Goal: Obtain resource: Obtain resource

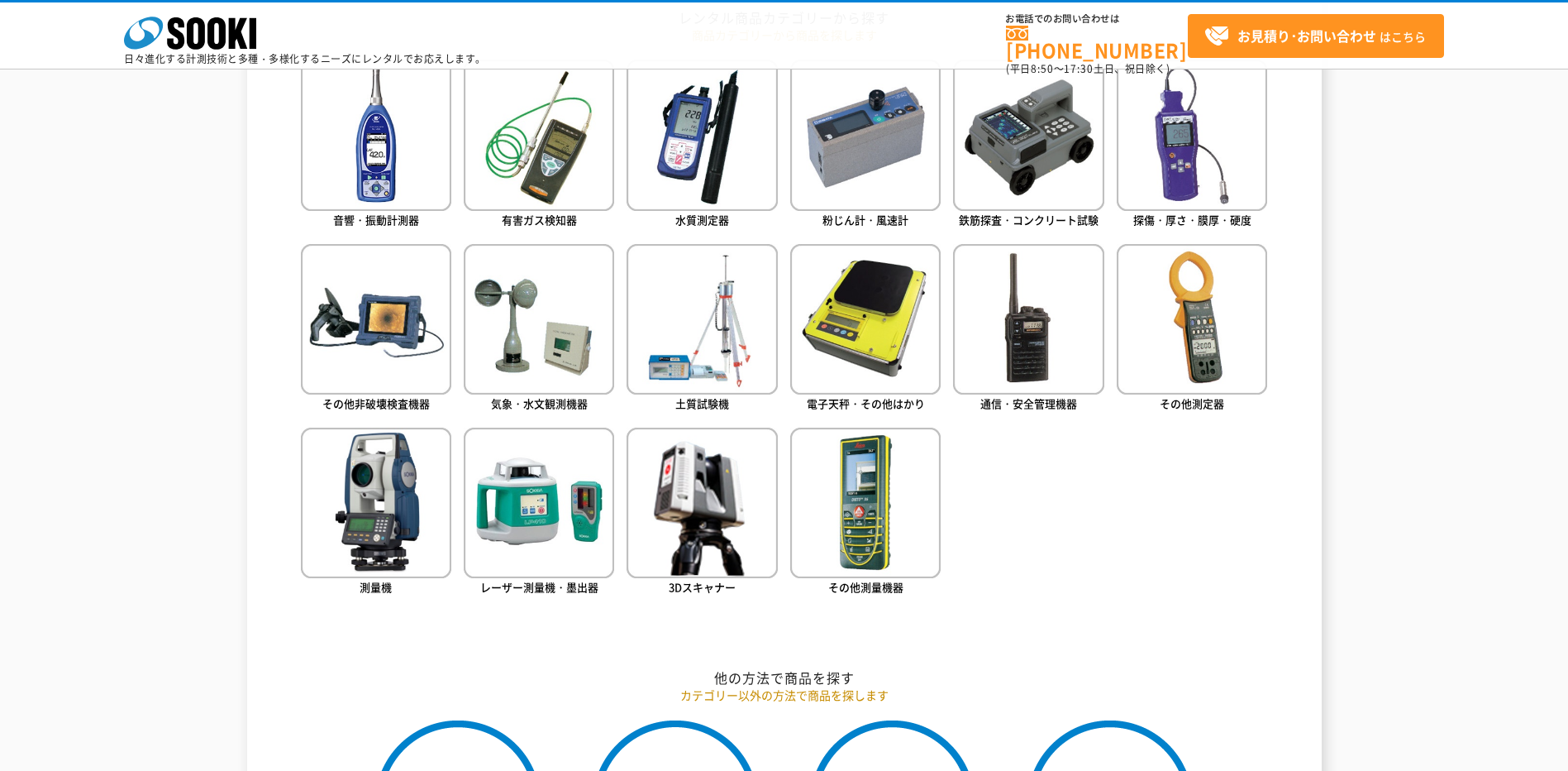
scroll to position [744, 0]
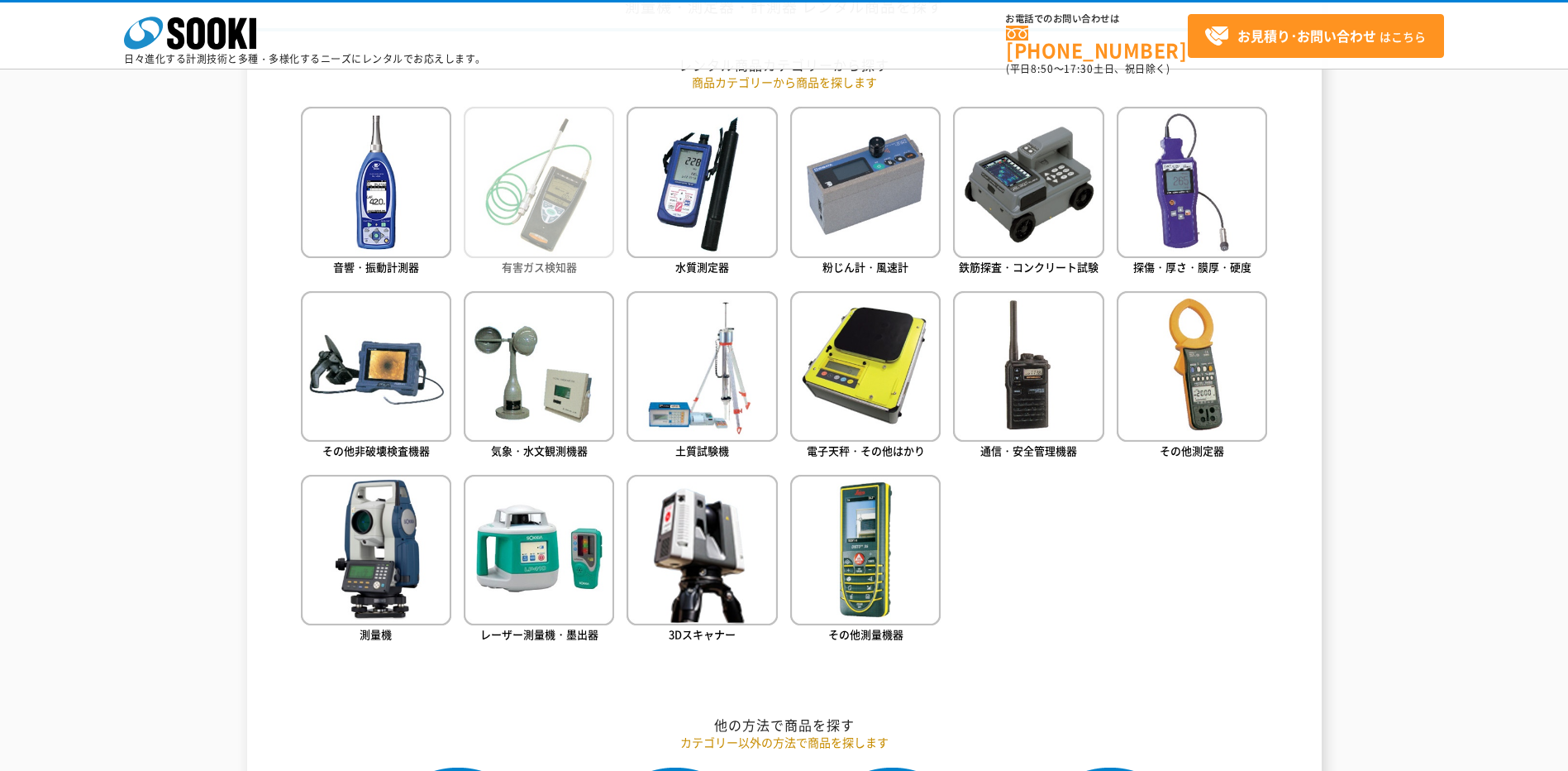
click at [574, 237] on img at bounding box center [539, 182] width 151 height 151
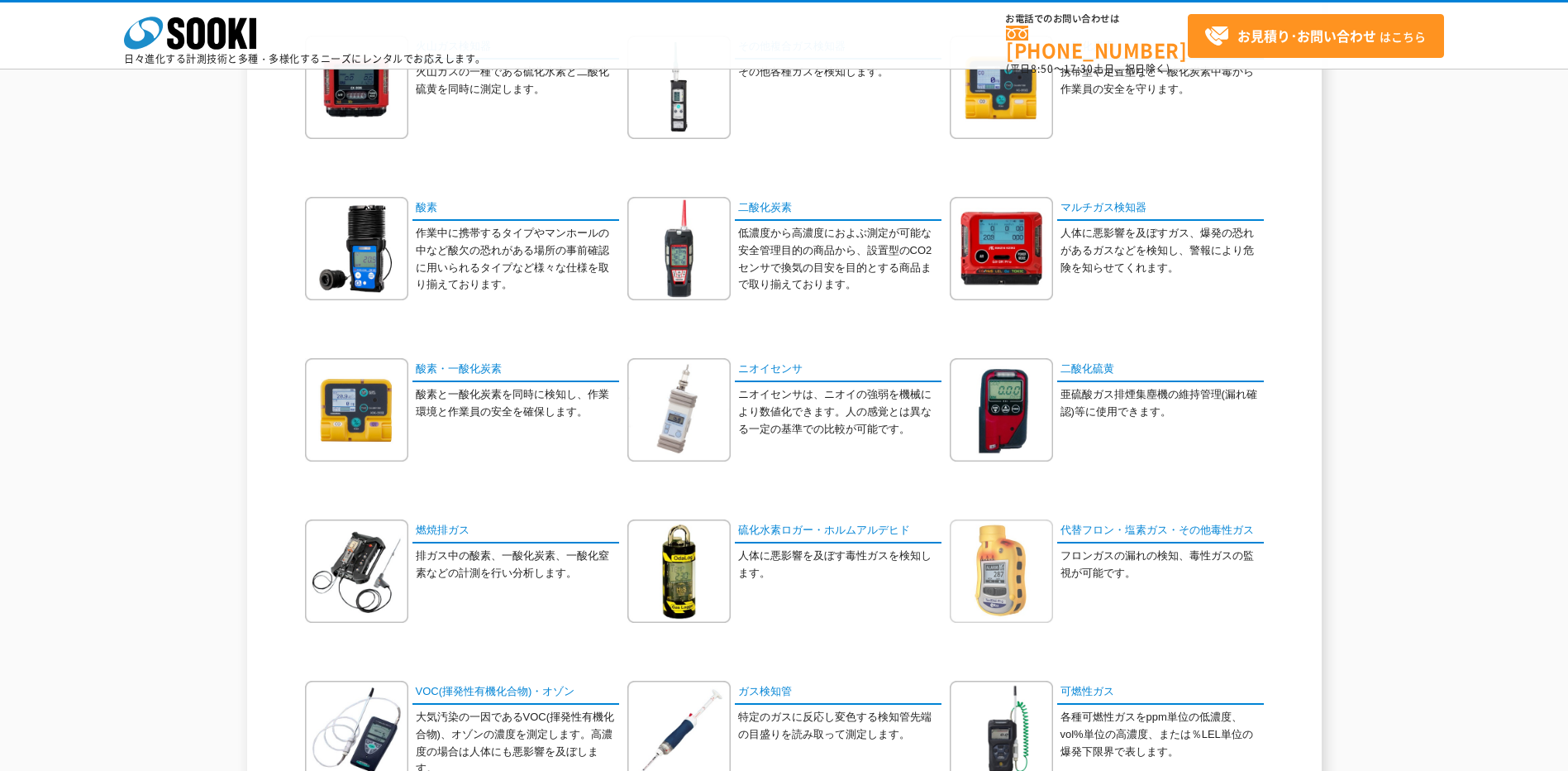
scroll to position [248, 0]
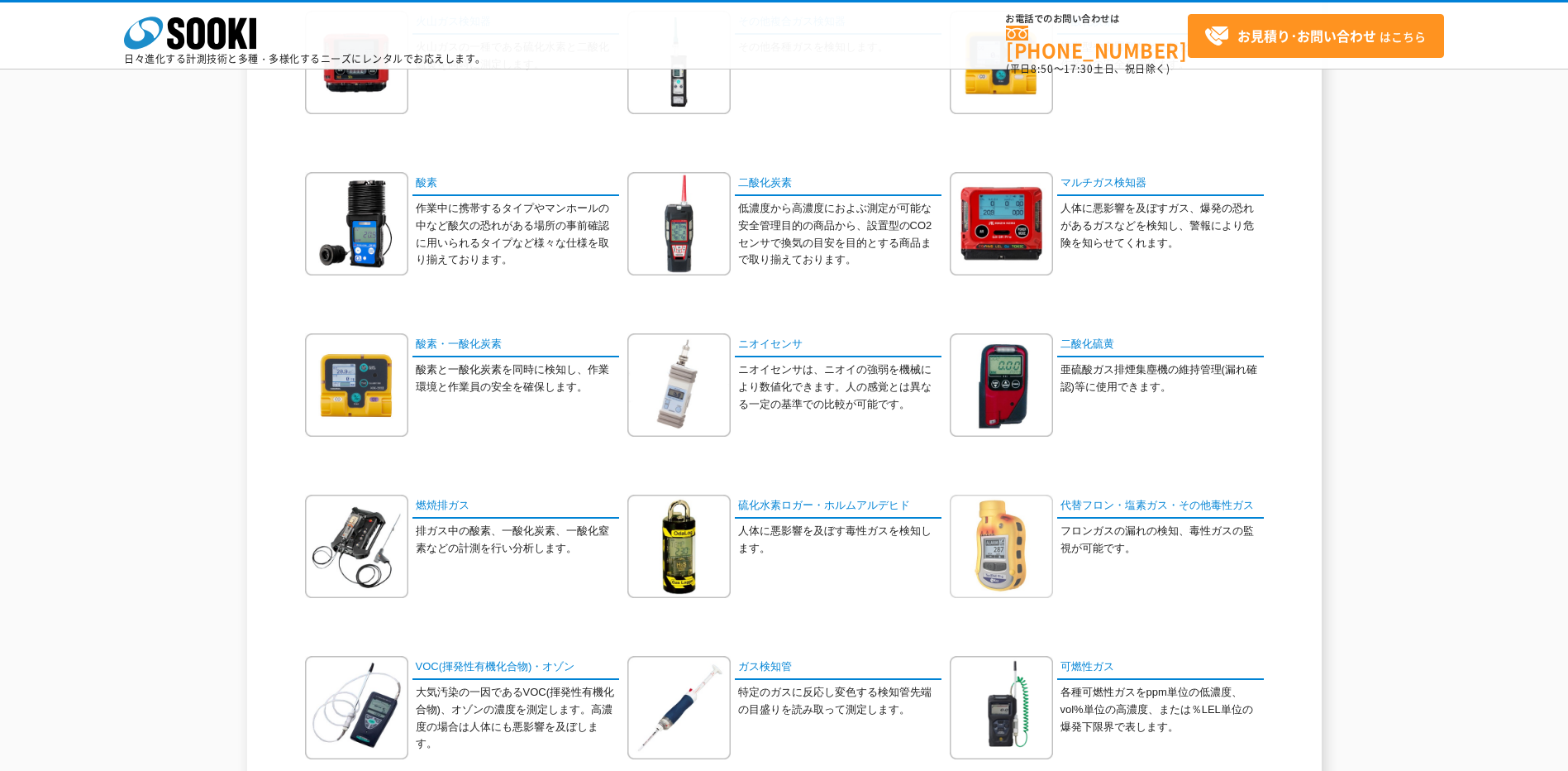
click at [993, 522] on img at bounding box center [1002, 546] width 103 height 103
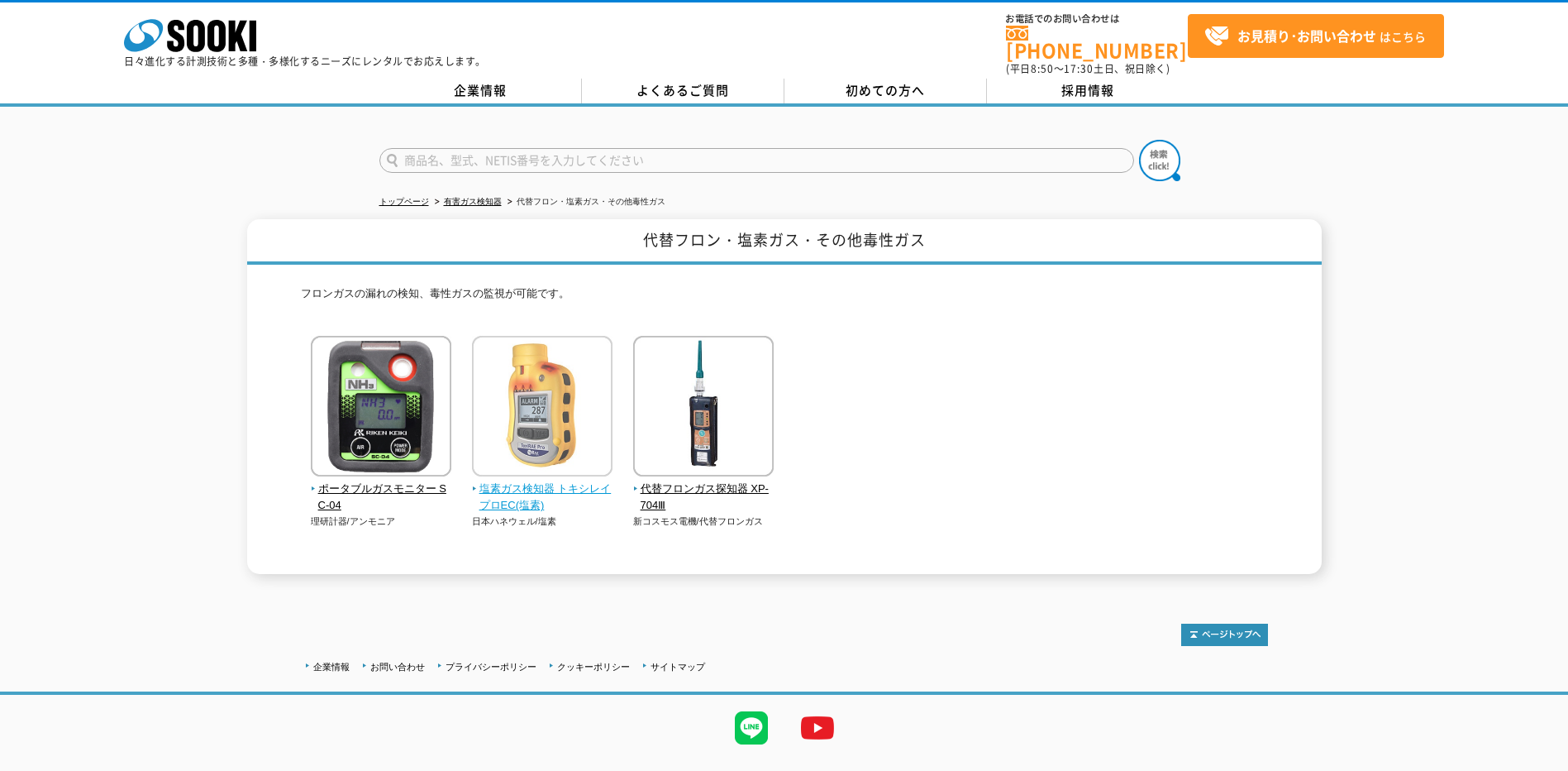
click at [527, 491] on span "塩素ガス検知器 トキシレイプロEC(塩素)" at bounding box center [542, 498] width 141 height 35
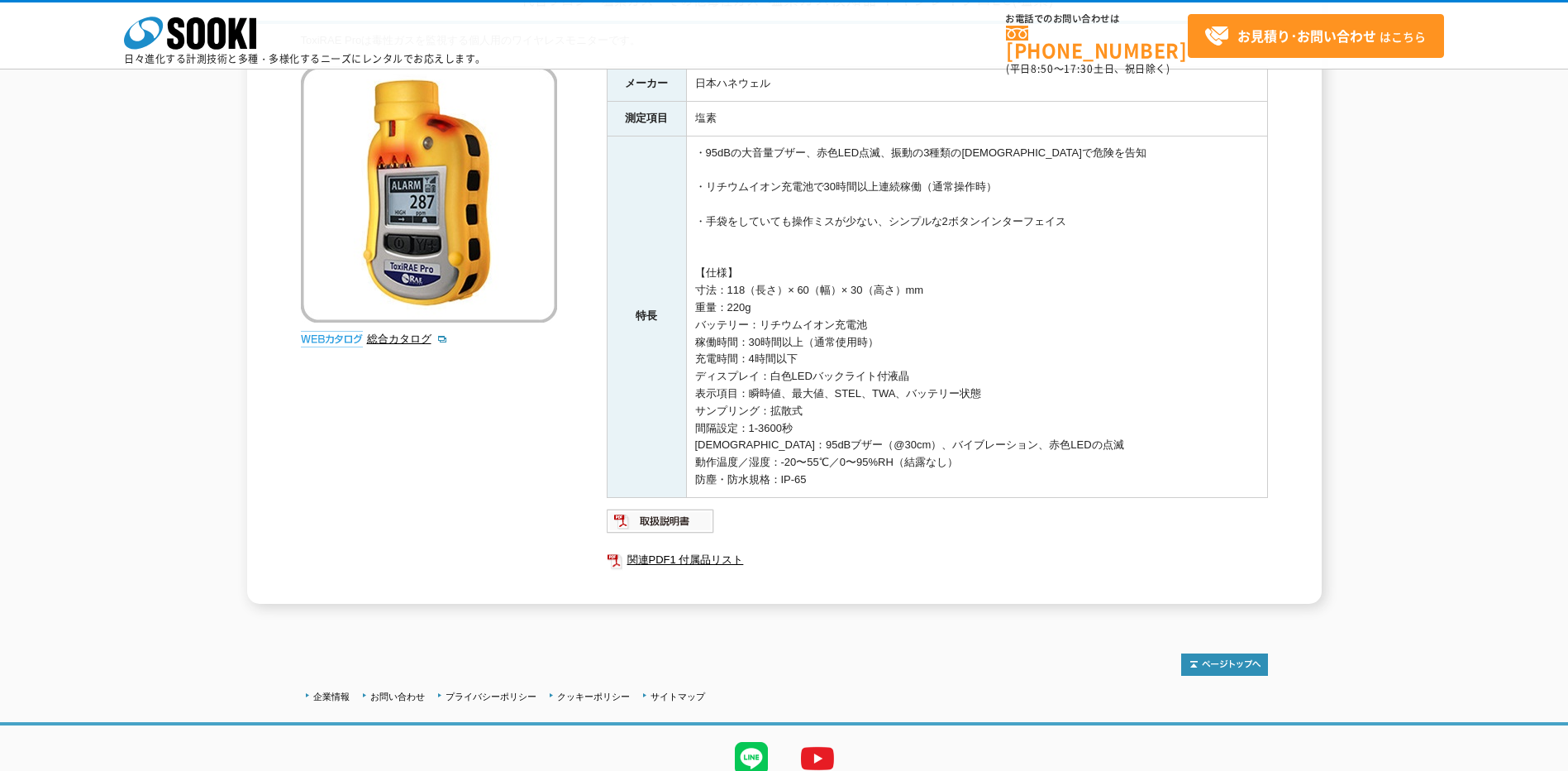
scroll to position [166, 0]
click at [419, 329] on div "総合カタログ" at bounding box center [431, 210] width 260 height 289
click at [429, 340] on link "総合カタログ" at bounding box center [408, 338] width 81 height 12
